Goal: Register for event/course

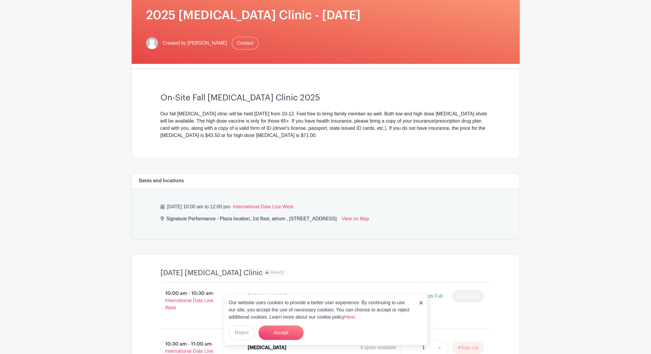
scroll to position [90, 0]
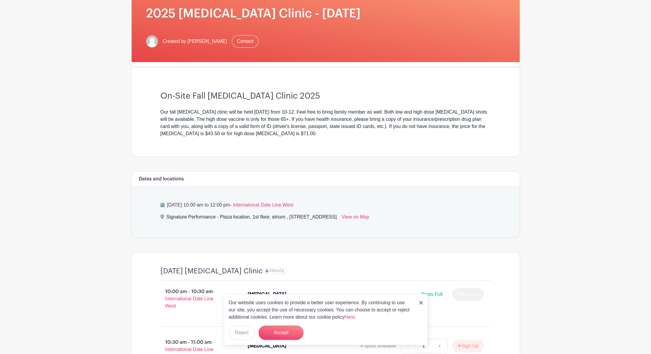
click at [420, 302] on img at bounding box center [421, 303] width 4 height 4
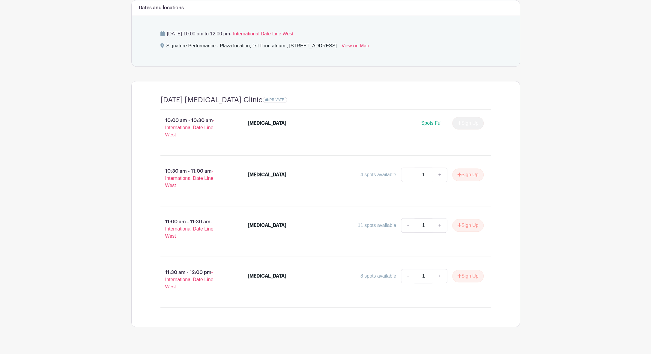
scroll to position [270, 0]
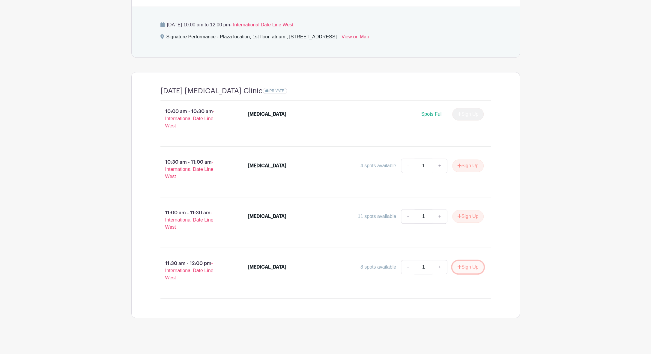
click at [463, 266] on button "Sign Up" at bounding box center [467, 267] width 31 height 13
click at [494, 339] on link "Review & Confirm Signups" at bounding box center [485, 338] width 70 height 14
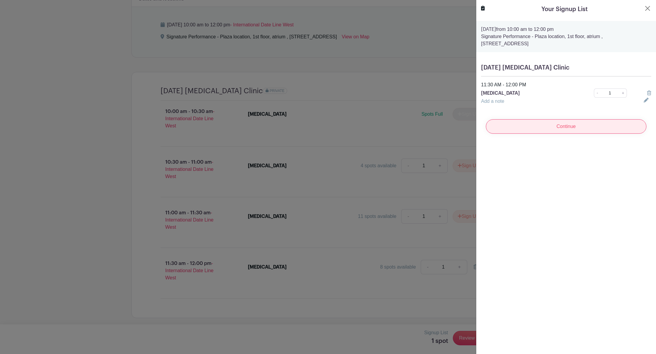
click at [566, 125] on input "Continue" at bounding box center [566, 126] width 160 height 14
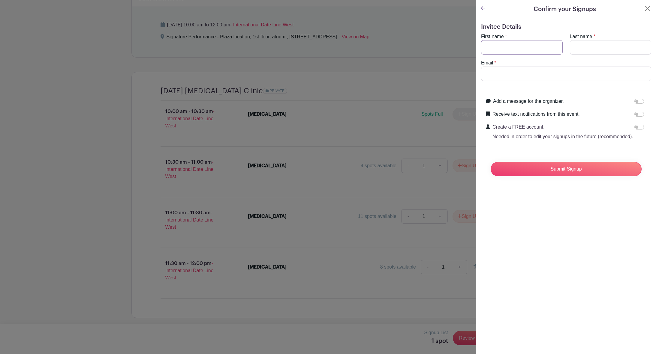
click at [525, 47] on input "First name" at bounding box center [522, 47] width 82 height 14
type input "[PERSON_NAME]"
click at [507, 74] on input "Email" at bounding box center [566, 74] width 170 height 14
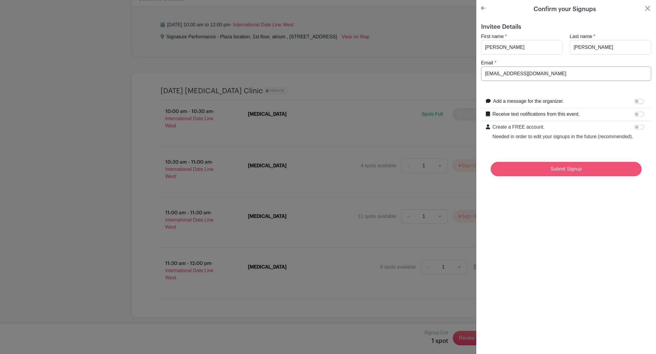
type input "[EMAIL_ADDRESS][DOMAIN_NAME]"
click at [573, 176] on input "Submit Signup" at bounding box center [565, 169] width 151 height 14
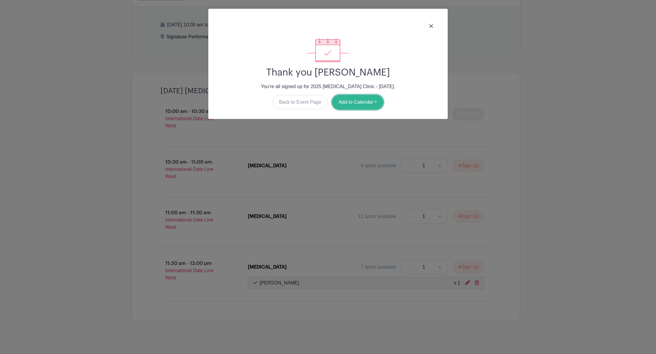
click at [355, 100] on button "Add to Calendar" at bounding box center [357, 102] width 51 height 14
click at [347, 127] on link "Outlook" at bounding box center [355, 127] width 47 height 10
click at [431, 25] on img at bounding box center [431, 26] width 4 height 4
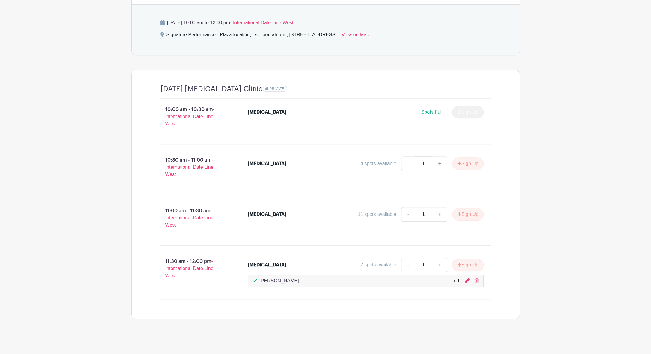
scroll to position [273, 0]
click at [578, 144] on main "Log In Sign Up for Free [PERSON_NAME]'s Events 2025 [MEDICAL_DATA] Clinic - [DA…" at bounding box center [325, 41] width 651 height 629
drag, startPoint x: 619, startPoint y: 111, endPoint x: 605, endPoint y: 109, distance: 13.7
click at [605, 109] on main "Log In Sign Up for Free [PERSON_NAME]'s Events 2025 [MEDICAL_DATA] Clinic - [DA…" at bounding box center [325, 41] width 651 height 629
